Goal: Task Accomplishment & Management: Manage account settings

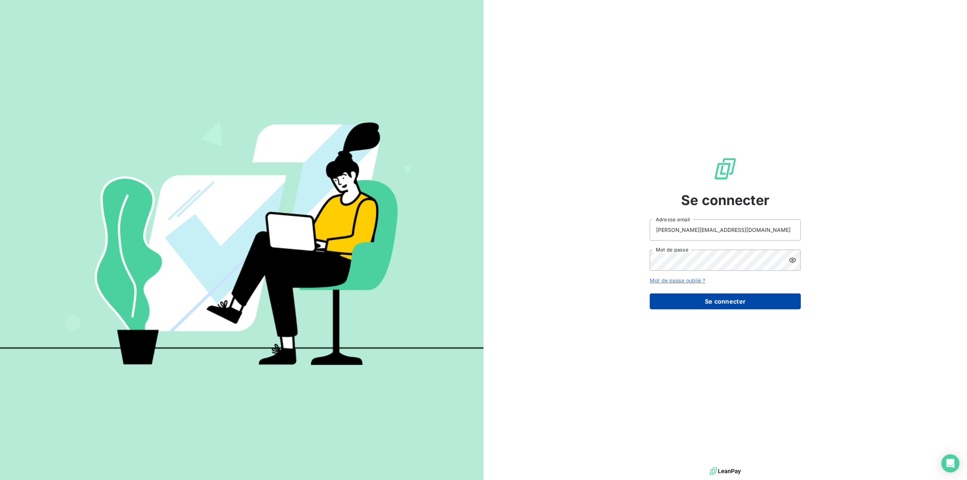
click at [705, 307] on button "Se connecter" at bounding box center [724, 301] width 151 height 16
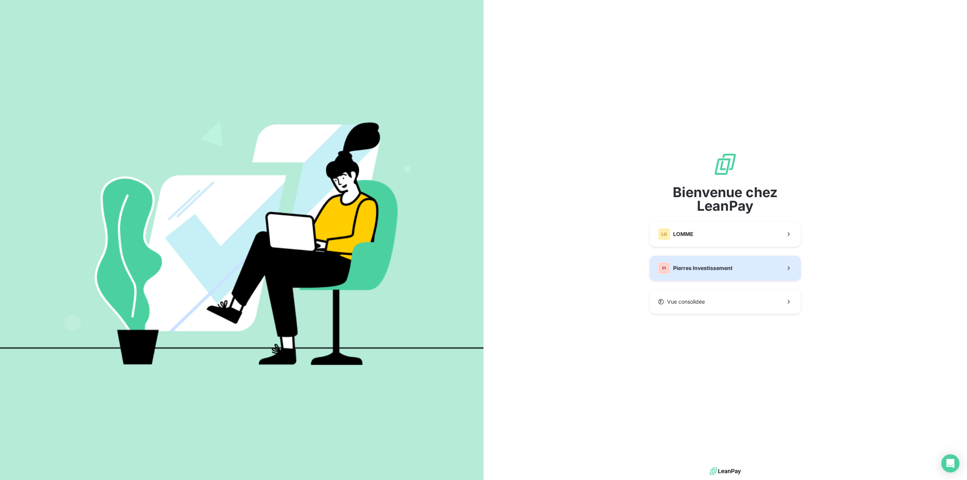
click at [722, 269] on span "Pierres Investissement" at bounding box center [702, 268] width 59 height 8
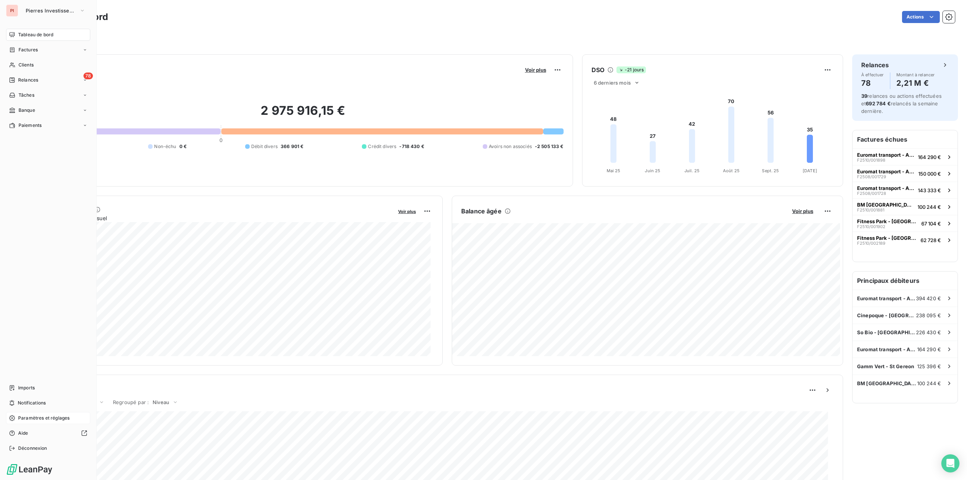
click at [35, 420] on span "Paramètres et réglages" at bounding box center [43, 418] width 51 height 7
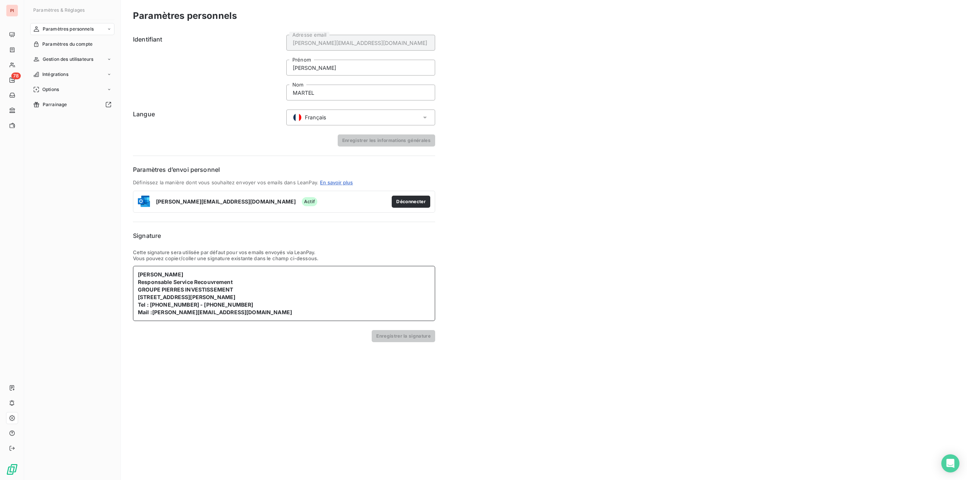
click at [189, 299] on b "[STREET_ADDRESS][PERSON_NAME]" at bounding box center [186, 297] width 97 height 6
click at [206, 299] on b "[STREET_ADDRESS][PERSON_NAME]" at bounding box center [186, 297] width 97 height 6
drag, startPoint x: 192, startPoint y: 296, endPoint x: 137, endPoint y: 297, distance: 54.8
click at [137, 297] on div "[PERSON_NAME] Responsable Service Recouvrement GROUPE PIERRES INVESTISSEMENT [S…" at bounding box center [284, 293] width 302 height 55
click at [387, 335] on button "Enregistrer la signature" at bounding box center [403, 336] width 63 height 12
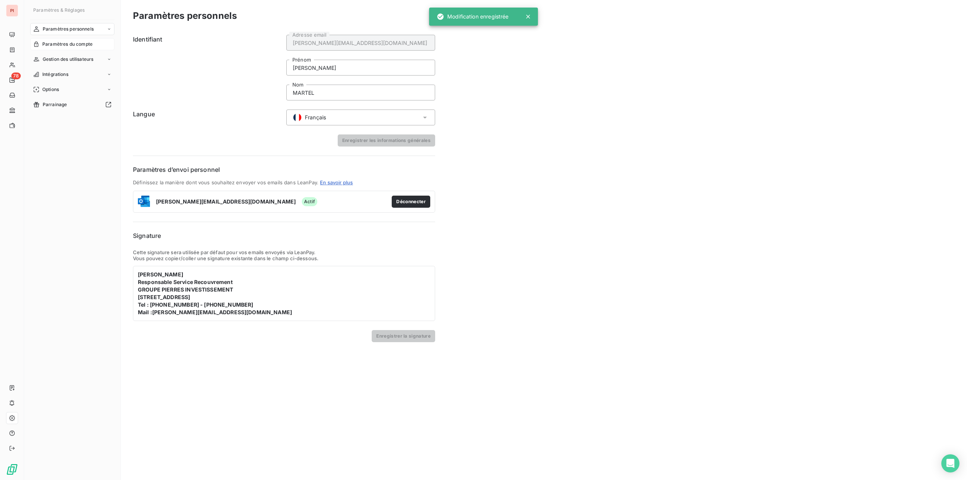
click at [83, 44] on span "Paramètres du compte" at bounding box center [67, 44] width 50 height 7
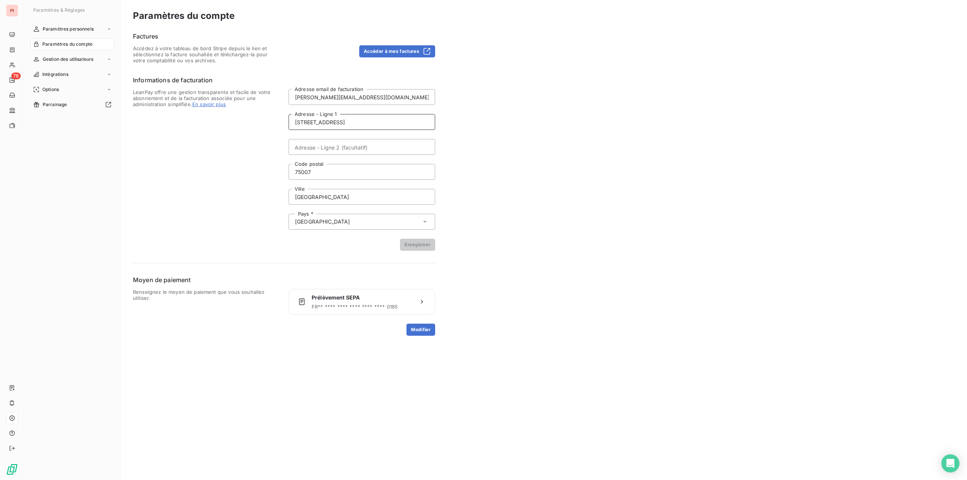
drag, startPoint x: 286, startPoint y: 122, endPoint x: 268, endPoint y: 122, distance: 17.7
click at [268, 122] on div "LeanPay offre une gestion transparente et facile de votre abonnement et de la f…" at bounding box center [284, 170] width 302 height 162
type input "[STREET_ADDRESS]"
click at [307, 171] on input "75007" at bounding box center [361, 172] width 147 height 16
type input "75017"
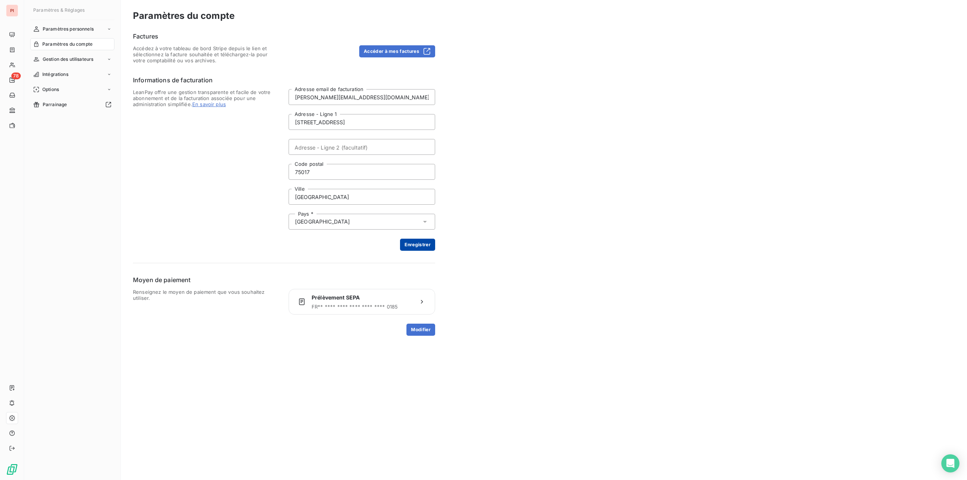
click at [412, 248] on button "Enregistrer" at bounding box center [417, 245] width 35 height 12
click at [83, 60] on span "Gestion des utilisateurs" at bounding box center [68, 59] width 51 height 7
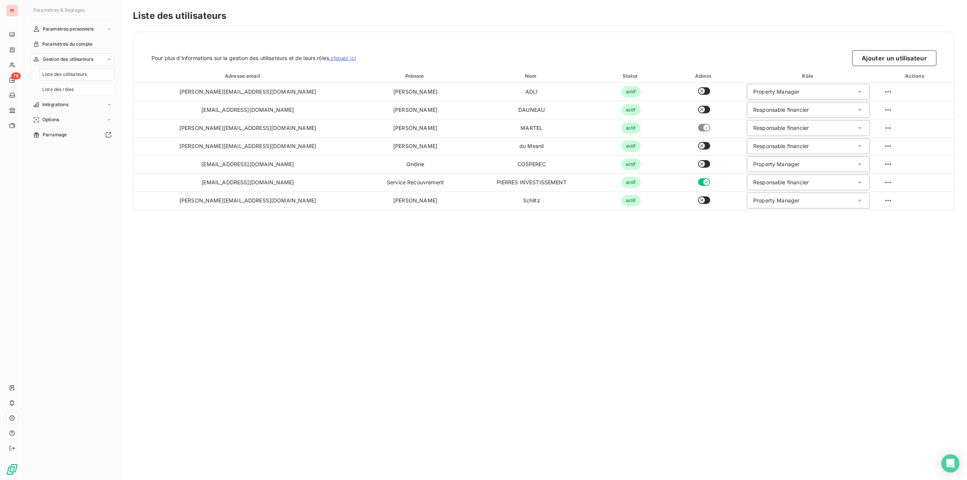
click at [62, 87] on span "Liste des rôles" at bounding box center [57, 89] width 31 height 7
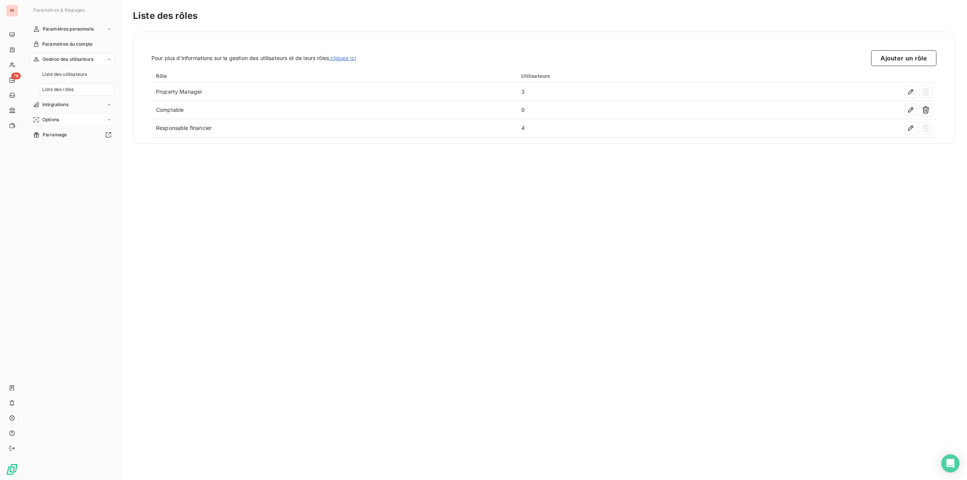
click at [59, 115] on div "Options" at bounding box center [72, 120] width 84 height 12
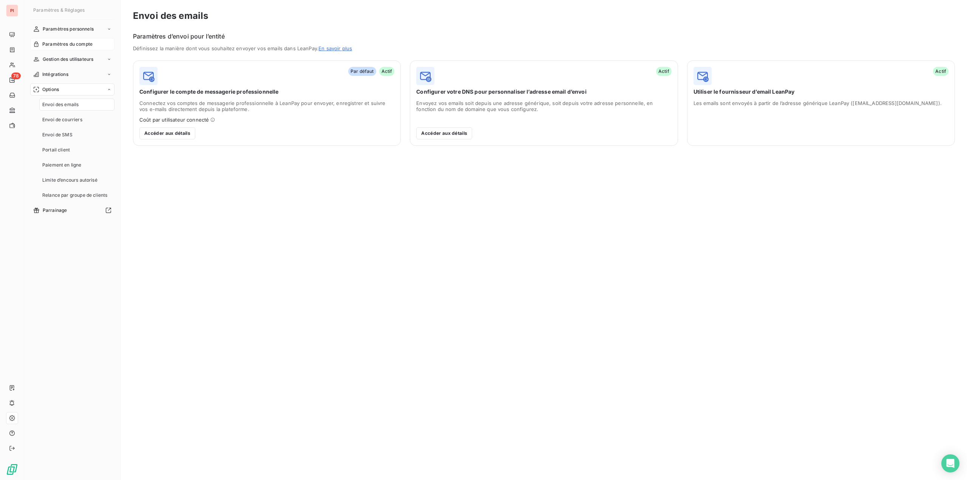
click at [73, 42] on span "Paramètres du compte" at bounding box center [67, 44] width 50 height 7
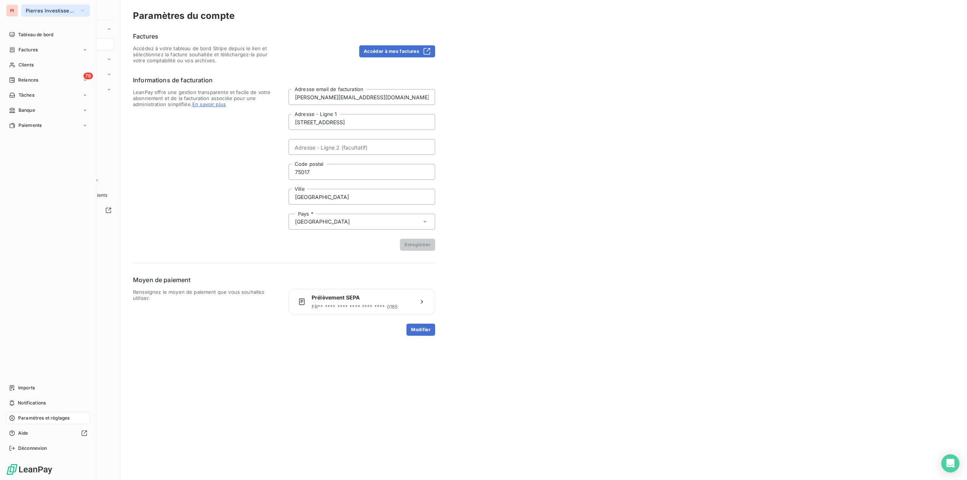
click at [43, 11] on span "Pierres Investissement" at bounding box center [51, 11] width 51 height 6
click at [60, 51] on span "LOMME" at bounding box center [69, 49] width 67 height 8
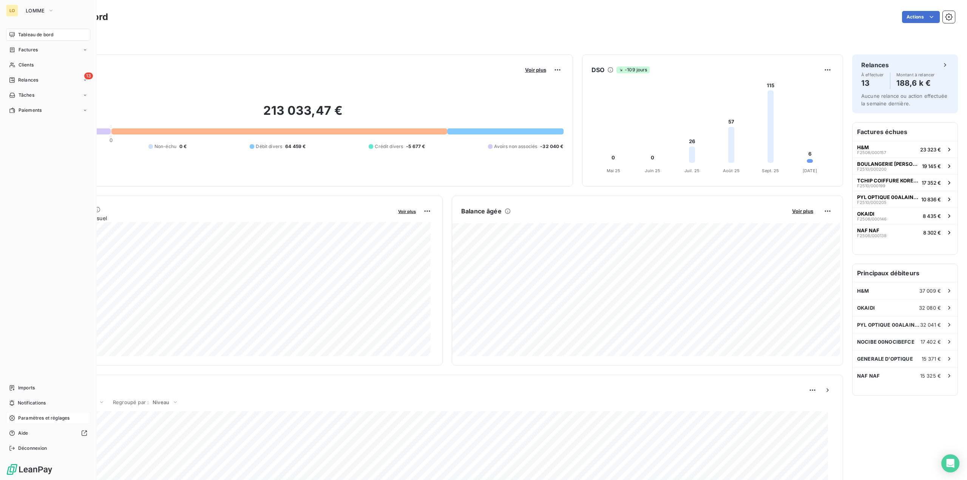
click at [33, 418] on span "Paramètres et réglages" at bounding box center [43, 418] width 51 height 7
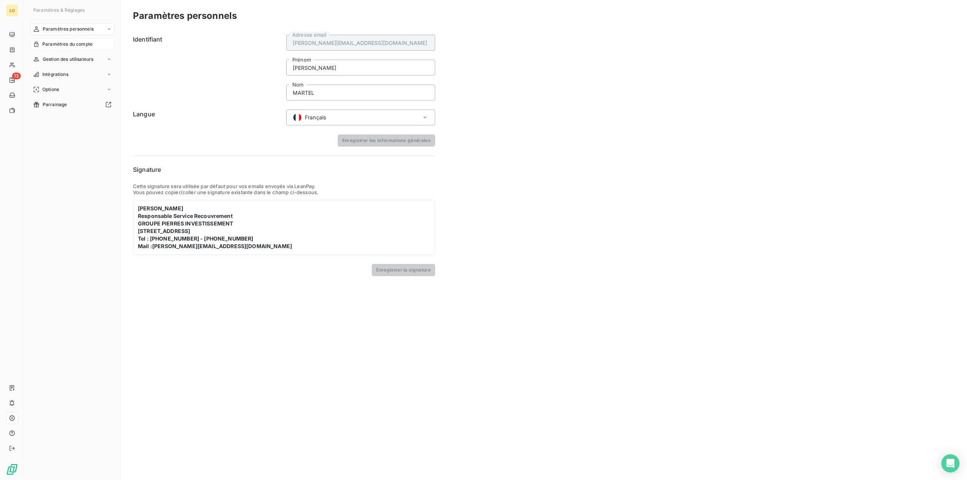
click at [91, 46] on span "Paramètres du compte" at bounding box center [67, 44] width 50 height 7
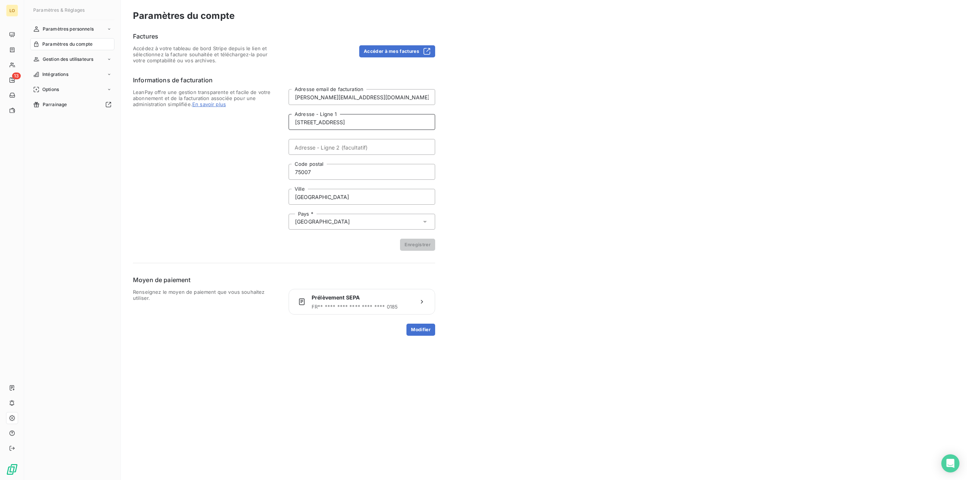
drag, startPoint x: 349, startPoint y: 121, endPoint x: 285, endPoint y: 119, distance: 63.5
click at [286, 119] on div "LeanPay offre une gestion transparente et facile de votre abonnement et de la f…" at bounding box center [284, 170] width 302 height 162
type input "[STREET_ADDRESS]"
click at [313, 178] on input "75007" at bounding box center [361, 172] width 147 height 16
click at [315, 174] on input "75007" at bounding box center [361, 172] width 147 height 16
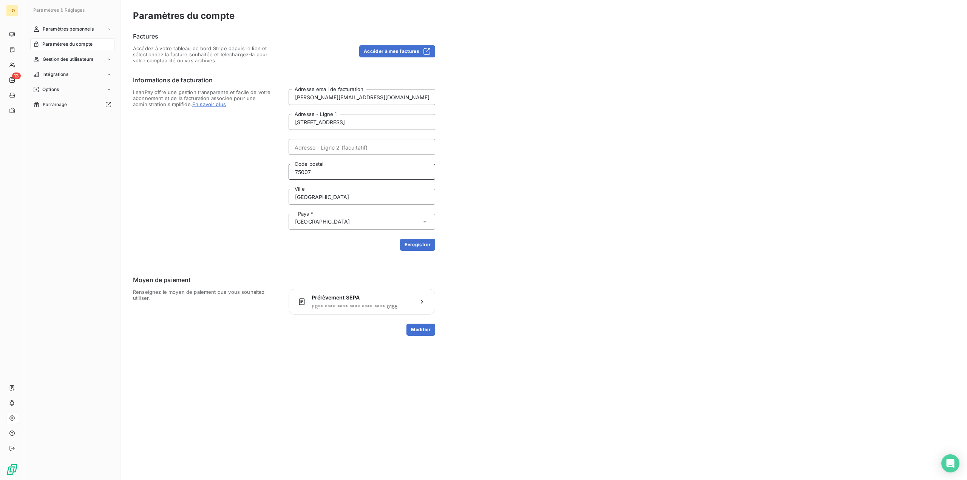
click at [315, 173] on input "75007" at bounding box center [361, 172] width 147 height 16
type input "75017"
click at [432, 245] on button "Enregistrer" at bounding box center [417, 245] width 35 height 12
click at [97, 29] on div "Paramètres personnels" at bounding box center [72, 29] width 84 height 12
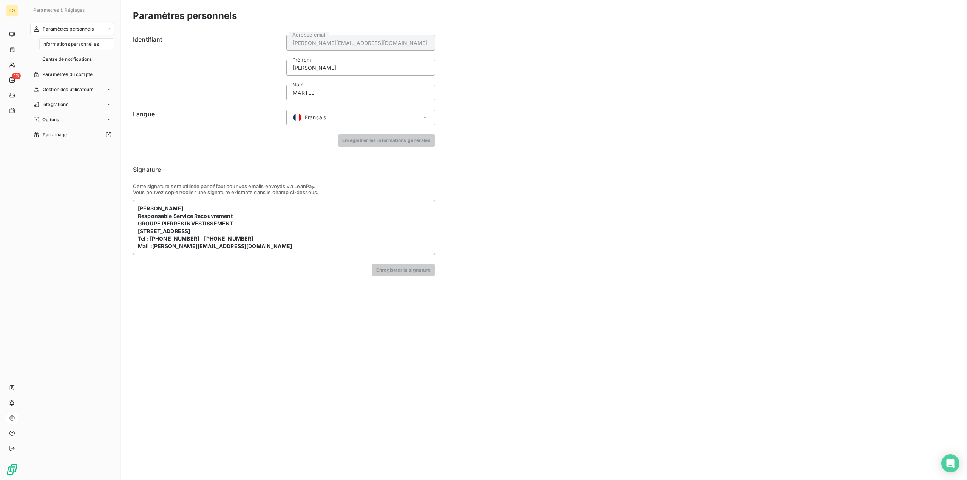
click at [238, 223] on p "GROUPE PIERRES INVESTISSEMENT" at bounding box center [284, 224] width 292 height 8
click at [387, 269] on button "Enregistrer la signature" at bounding box center [403, 270] width 63 height 12
click at [182, 217] on b "Responsable Service Recouvrement" at bounding box center [185, 216] width 95 height 6
click at [380, 265] on button "Enregistrer la signature" at bounding box center [403, 270] width 63 height 12
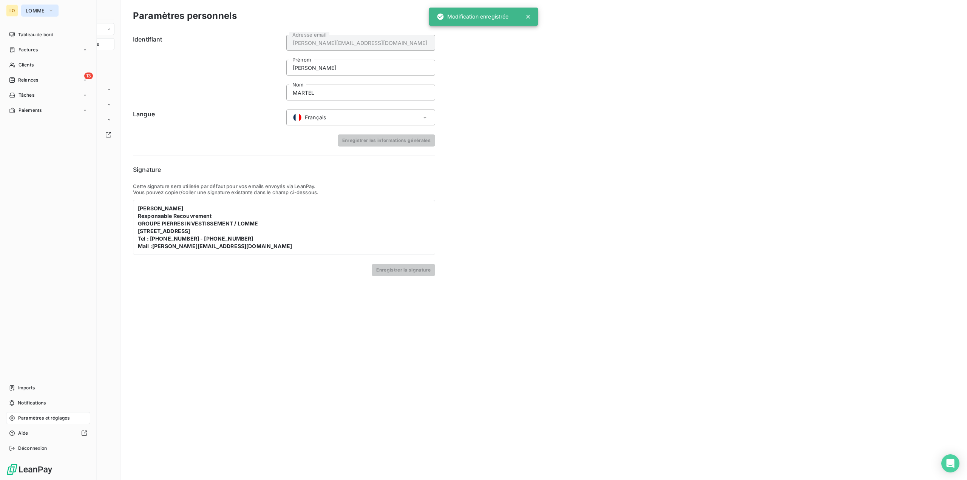
click at [34, 11] on span "LOMME" at bounding box center [35, 11] width 19 height 6
click at [51, 62] on li "PI Pierres Investissement" at bounding box center [72, 67] width 102 height 18
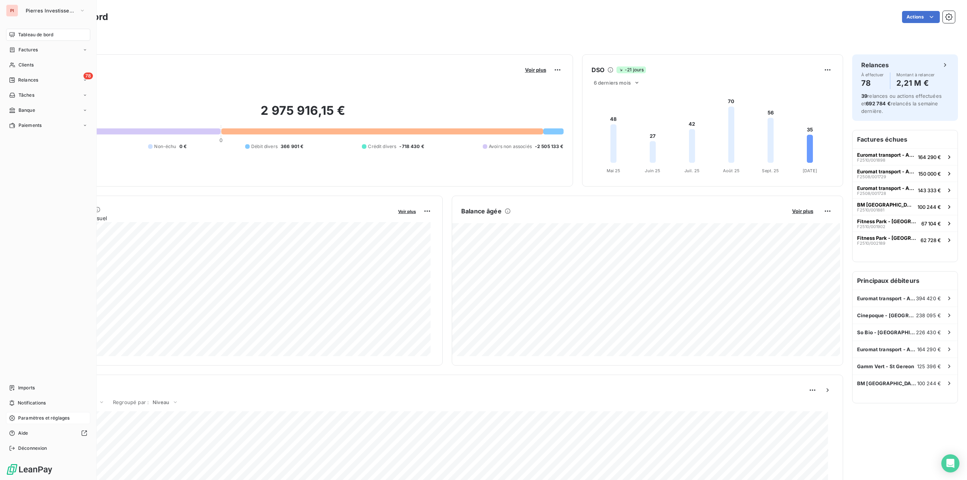
click at [24, 420] on span "Paramètres et réglages" at bounding box center [43, 418] width 51 height 7
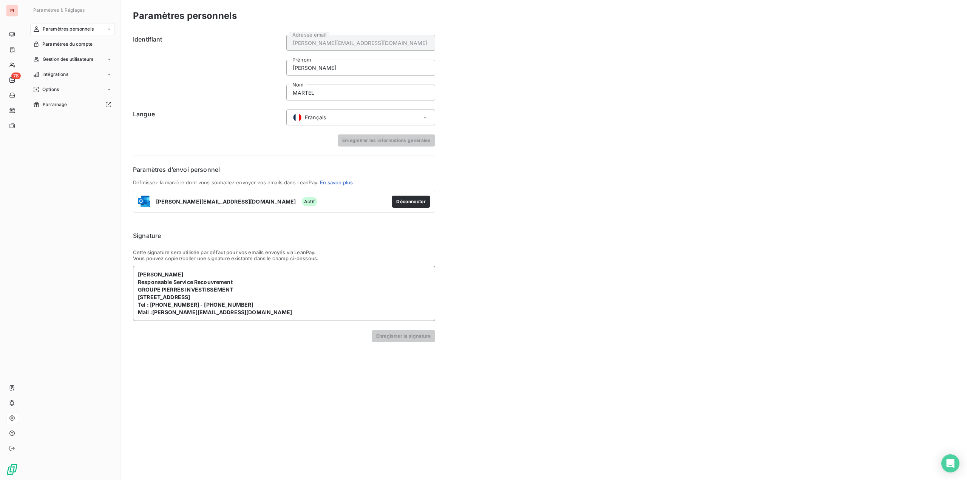
click at [188, 281] on b "Responsable Service Recouvrement" at bounding box center [185, 282] width 95 height 6
click at [188, 279] on b "Responsable Service Recouvrement" at bounding box center [185, 282] width 95 height 6
click at [180, 283] on b "Responsable Service Recouvrement" at bounding box center [185, 282] width 95 height 6
click at [409, 332] on button "Enregistrer la signature" at bounding box center [403, 336] width 63 height 12
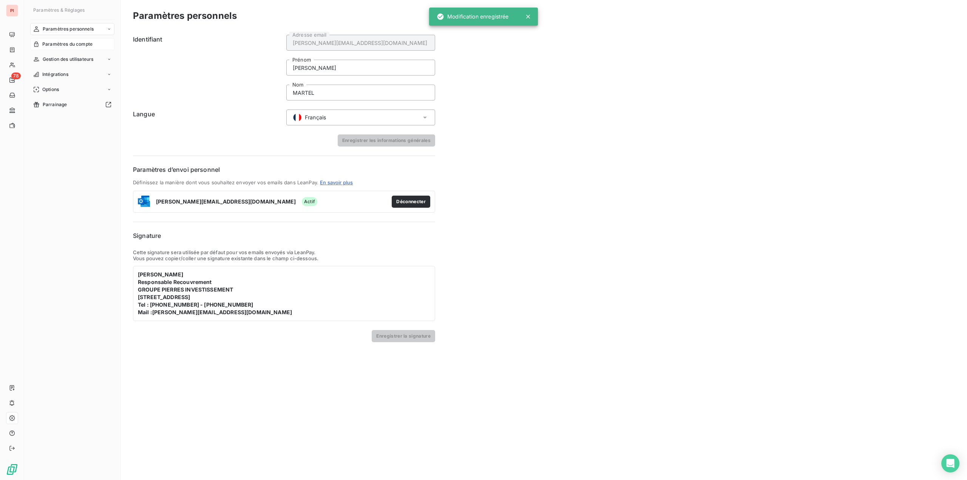
click at [77, 42] on span "Paramètres du compte" at bounding box center [67, 44] width 50 height 7
